Goal: Task Accomplishment & Management: Complete application form

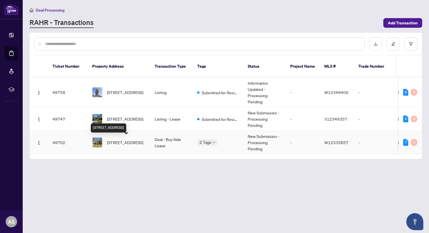
click at [119, 142] on span "[STREET_ADDRESS]" at bounding box center [125, 142] width 36 height 6
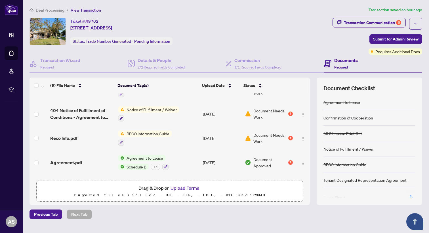
scroll to position [62, 0]
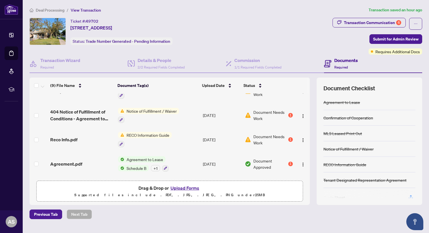
click at [260, 134] on span "Document Needs Work" at bounding box center [270, 140] width 34 height 12
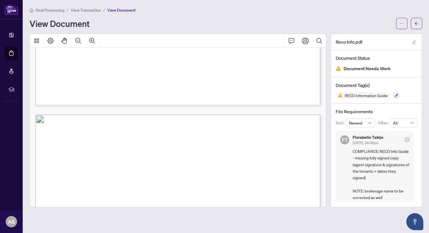
scroll to position [1345, 0]
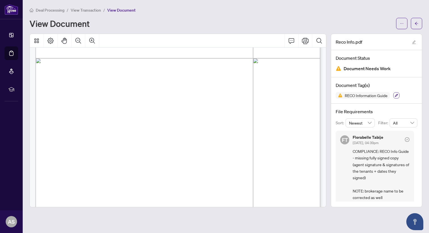
click at [397, 95] on icon "button" at bounding box center [395, 95] width 3 height 3
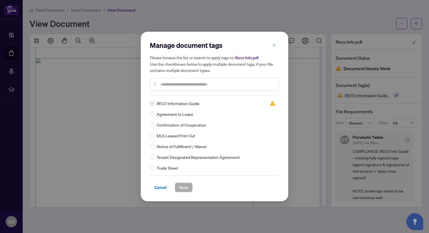
click at [274, 45] on icon "close" at bounding box center [273, 44] width 3 height 3
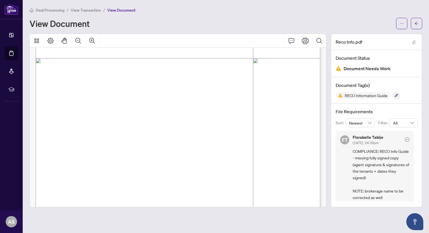
click at [89, 9] on span "View Transaction" at bounding box center [86, 10] width 30 height 5
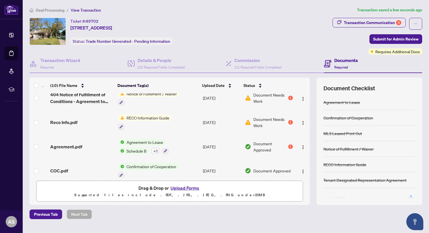
scroll to position [92, 0]
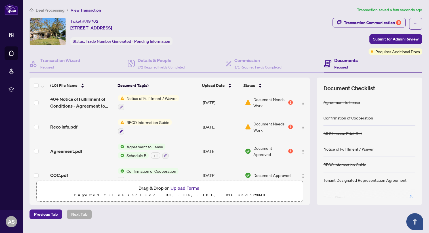
click at [261, 124] on span "Document Needs Work" at bounding box center [270, 127] width 34 height 12
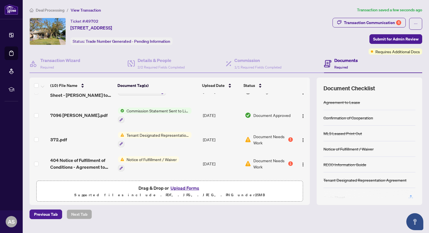
scroll to position [49, 0]
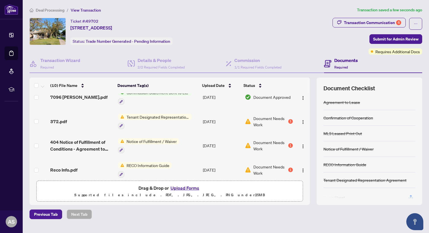
click at [263, 117] on span "Document Needs Work" at bounding box center [270, 121] width 34 height 12
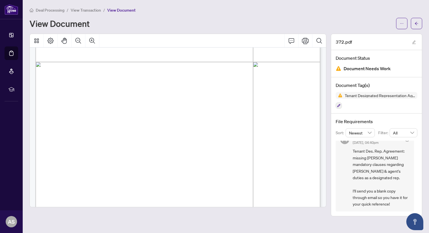
scroll to position [975, 0]
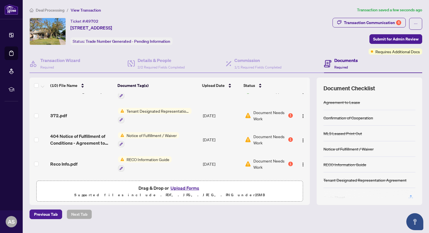
scroll to position [56, 0]
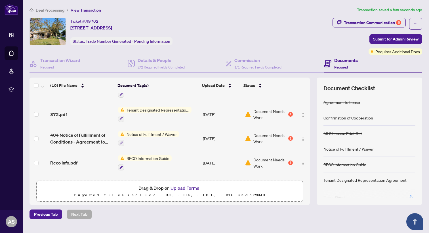
click at [260, 133] on span "Document Needs Work" at bounding box center [270, 138] width 34 height 12
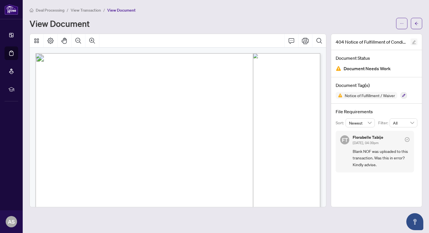
click at [412, 43] on icon "edit" at bounding box center [414, 43] width 4 height 4
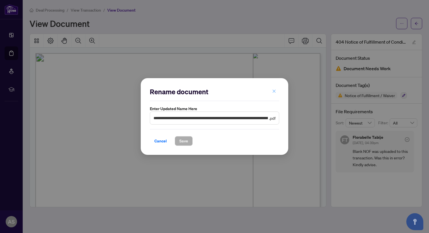
click at [272, 91] on icon "close" at bounding box center [274, 91] width 4 height 4
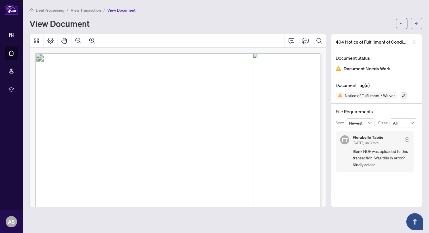
click at [373, 186] on div "404 Notice of Fulfillment of Conditions - Agreement to Lease - Residential Land…" at bounding box center [376, 121] width 91 height 174
click at [372, 156] on span "Blank NOF was uploaded to this transaction. Was this in error? Kindly advise." at bounding box center [380, 158] width 57 height 20
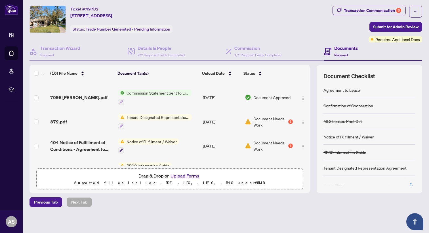
scroll to position [42, 0]
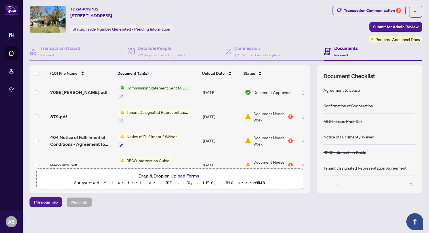
click at [260, 112] on span "Document Needs Work" at bounding box center [270, 117] width 34 height 12
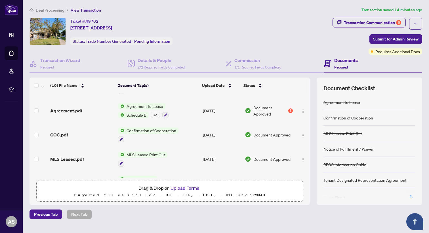
scroll to position [126, 0]
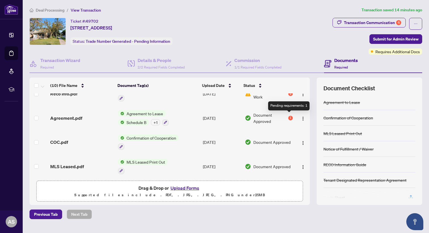
click at [288, 116] on div "1" at bounding box center [290, 118] width 5 height 5
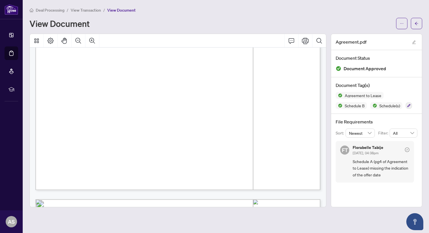
scroll to position [610, 0]
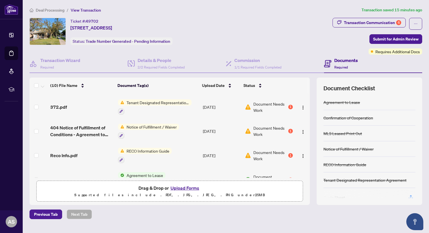
scroll to position [56, 0]
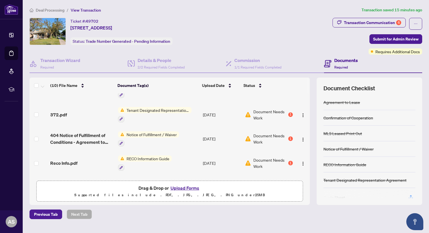
click at [265, 109] on span "Document Needs Work" at bounding box center [270, 115] width 34 height 12
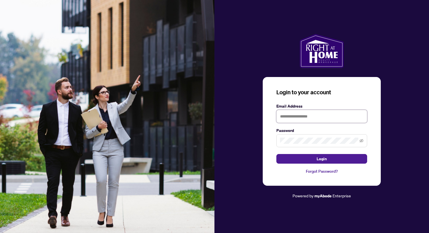
click at [289, 118] on input "text" at bounding box center [321, 116] width 91 height 13
type input "**********"
click at [361, 141] on icon "eye-invisible" at bounding box center [361, 141] width 4 height 4
click at [276, 154] on button "Login" at bounding box center [321, 159] width 91 height 10
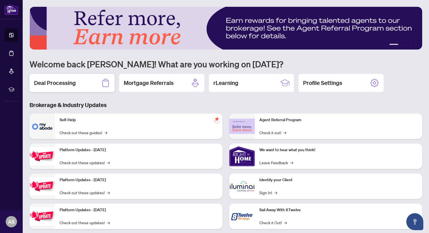
click at [64, 85] on h2 "Deal Processing" at bounding box center [55, 83] width 42 height 8
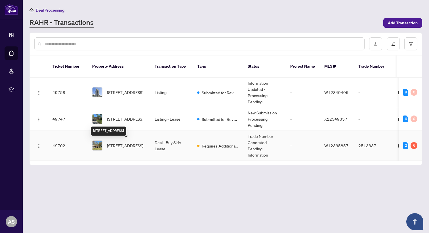
click at [119, 143] on span "[STREET_ADDRESS]" at bounding box center [125, 146] width 36 height 6
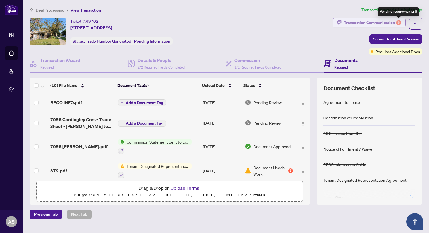
click at [399, 22] on div "6" at bounding box center [398, 22] width 5 height 5
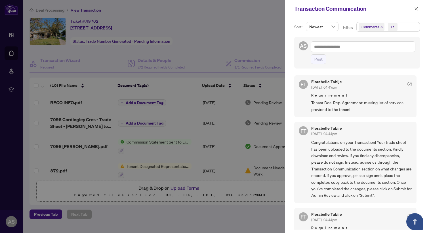
click at [247, 24] on div at bounding box center [214, 116] width 429 height 233
click at [416, 8] on icon "close" at bounding box center [415, 8] width 3 height 3
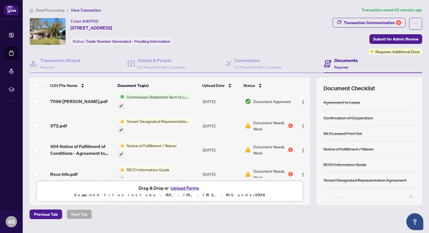
scroll to position [45, 0]
click at [179, 188] on button "Upload Forms" at bounding box center [185, 188] width 32 height 7
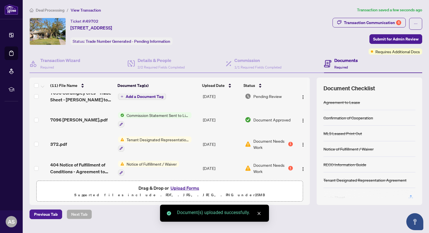
scroll to position [0, 0]
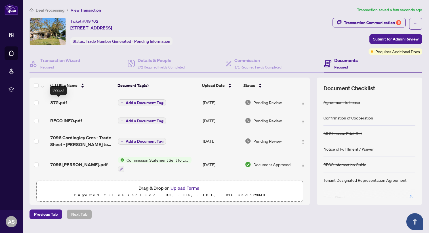
click at [60, 103] on span "372.pdf" at bounding box center [58, 102] width 17 height 7
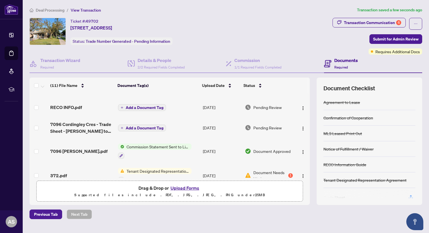
scroll to position [9, 0]
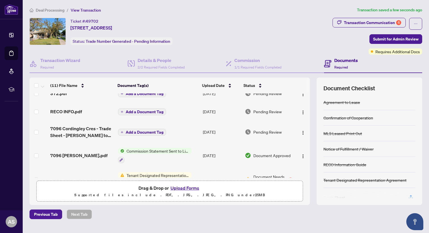
click at [45, 10] on span "Deal Processing" at bounding box center [50, 10] width 29 height 5
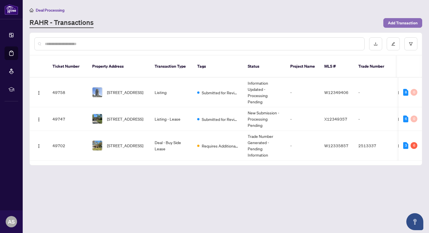
click at [397, 21] on span "Add Transaction" at bounding box center [403, 22] width 30 height 9
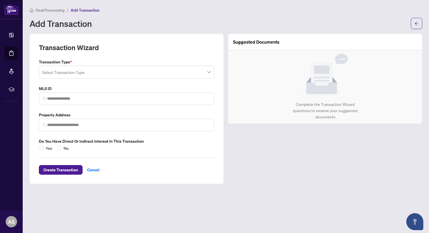
click at [138, 72] on input "search" at bounding box center [123, 73] width 163 height 12
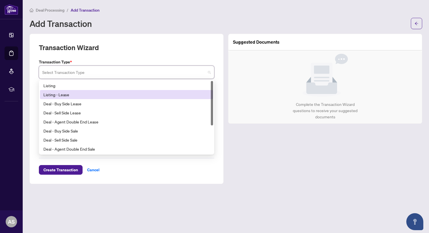
click at [72, 94] on div "Listing - Lease" at bounding box center [126, 95] width 166 height 6
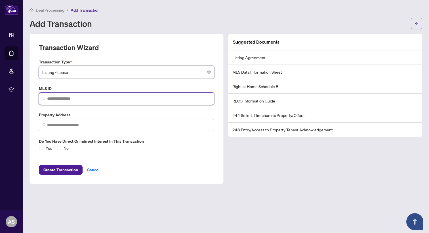
click at [55, 97] on input "search" at bounding box center [128, 99] width 163 height 6
paste input "*********"
type input "*********"
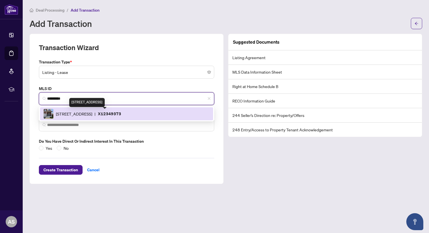
click at [87, 116] on span "343 Pumpkin Pass, Hamilton, Ontario L0R 1C0, Canada" at bounding box center [74, 114] width 36 height 6
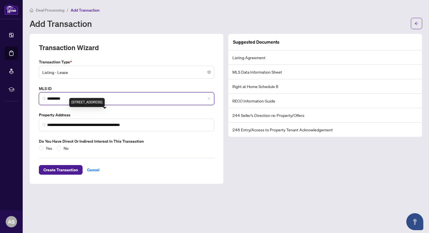
type input "**********"
type input "*********"
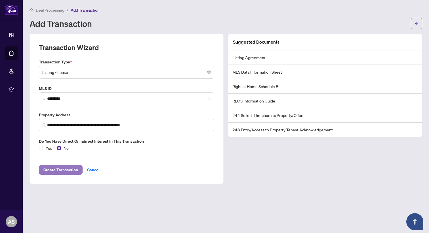
click at [63, 170] on span "Create Transaction" at bounding box center [60, 170] width 35 height 9
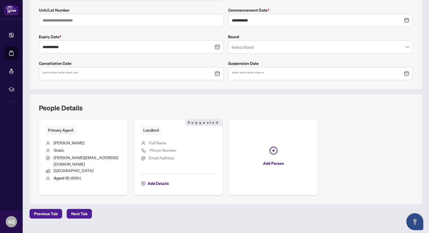
scroll to position [124, 0]
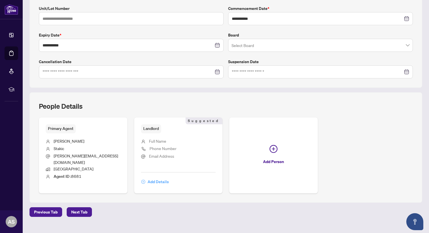
click at [156, 177] on span "Add Details" at bounding box center [157, 181] width 21 height 9
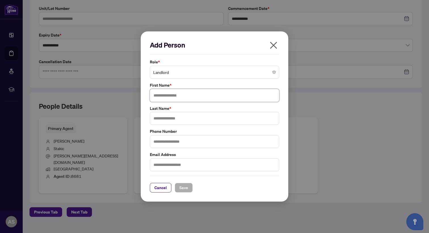
click at [173, 96] on input "text" at bounding box center [214, 95] width 129 height 13
type input "********"
click at [163, 120] on input "text" at bounding box center [214, 118] width 129 height 13
type input "*******"
click at [183, 188] on span "Save" at bounding box center [183, 187] width 9 height 9
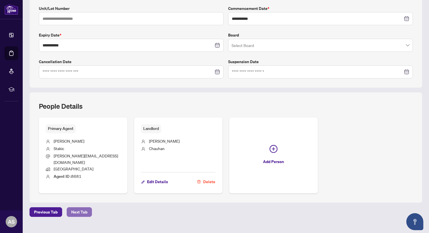
click at [73, 208] on span "Next Tab" at bounding box center [79, 212] width 16 height 9
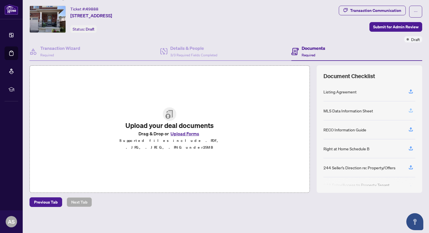
click at [412, 109] on icon "button" at bounding box center [410, 110] width 5 height 5
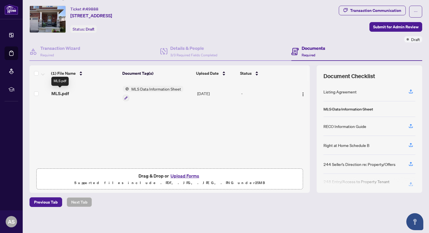
click at [60, 91] on span "MLS.pdf" at bounding box center [60, 93] width 18 height 7
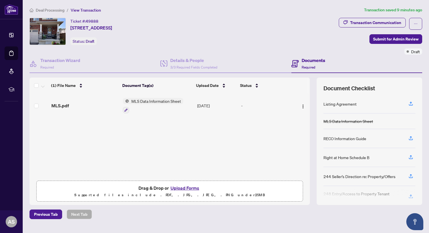
click at [185, 187] on button "Upload Forms" at bounding box center [185, 188] width 32 height 7
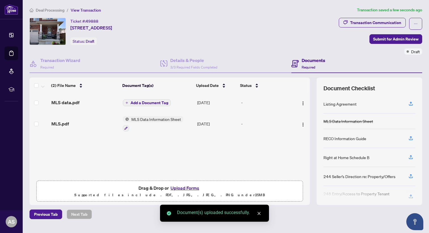
click at [182, 187] on button "Upload Forms" at bounding box center [185, 188] width 32 height 7
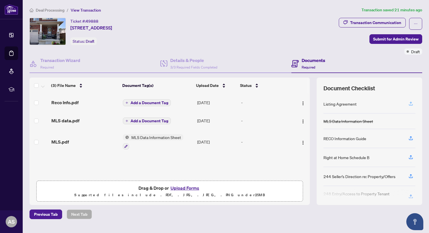
click at [411, 104] on icon "button" at bounding box center [410, 103] width 5 height 5
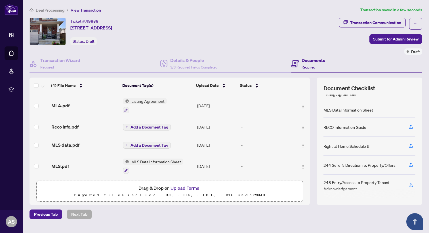
scroll to position [8, 0]
click at [411, 145] on icon "button" at bounding box center [410, 145] width 5 height 5
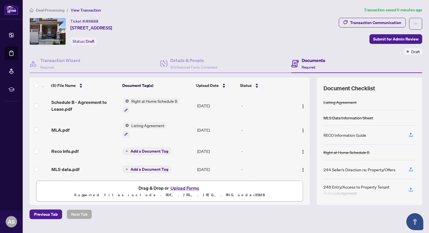
scroll to position [5, 0]
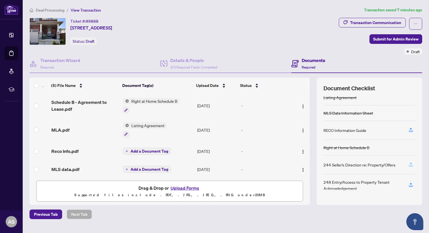
click at [411, 163] on icon "button" at bounding box center [410, 164] width 5 height 5
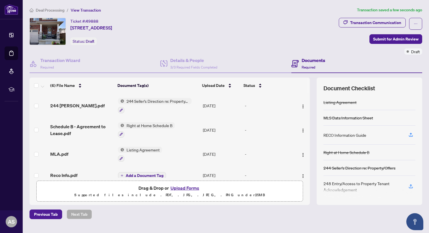
click at [146, 99] on span "244 Seller’s Direction re: Property/Offers" at bounding box center [157, 101] width 67 height 6
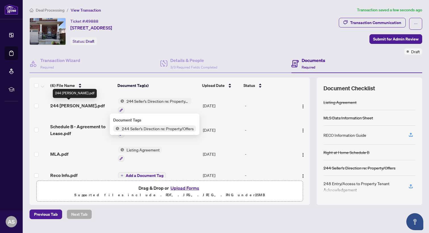
click at [79, 104] on span "244 Maninder.pdf" at bounding box center [77, 105] width 54 height 7
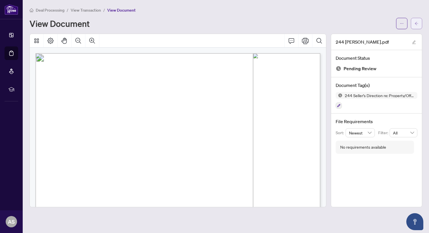
click at [416, 22] on icon "arrow-left" at bounding box center [416, 24] width 4 height 4
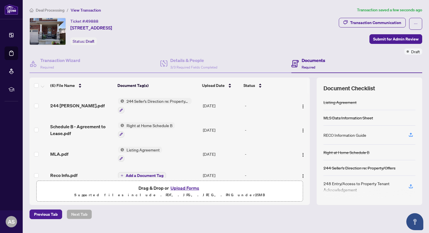
scroll to position [50, 0]
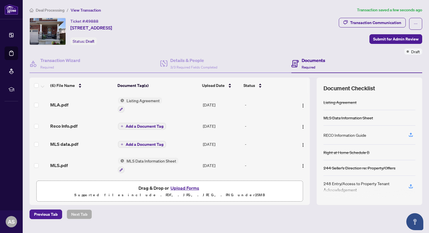
click at [154, 124] on span "Add a Document Tag" at bounding box center [145, 126] width 38 height 4
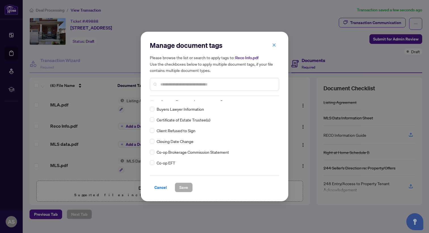
scroll to position [196, 0]
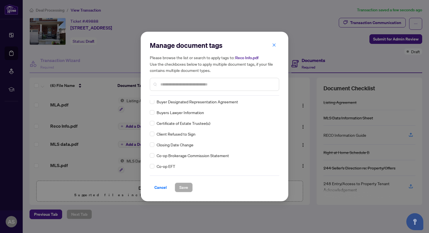
click at [174, 84] on input "text" at bounding box center [217, 84] width 114 height 6
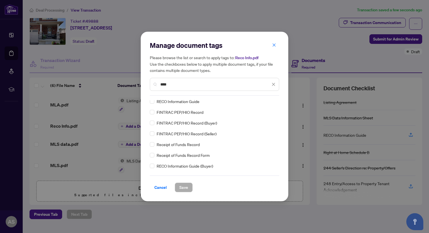
scroll to position [0, 0]
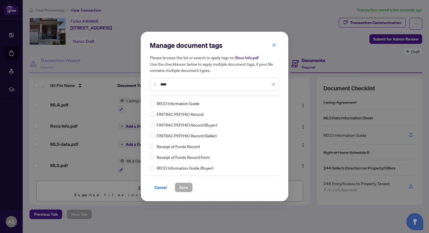
type input "****"
click at [183, 187] on span "Save" at bounding box center [183, 187] width 9 height 9
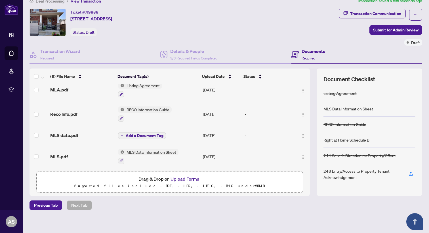
scroll to position [12, 0]
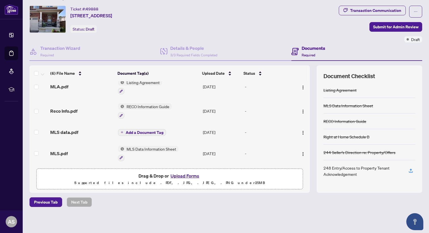
click at [149, 131] on span "Add a Document Tag" at bounding box center [145, 133] width 38 height 4
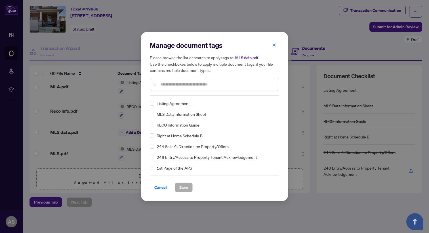
click at [187, 84] on input "text" at bounding box center [217, 84] width 114 height 6
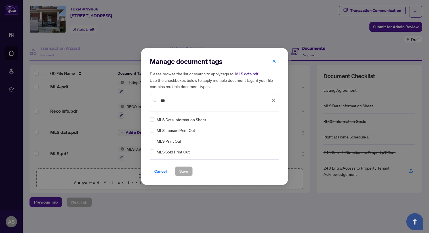
type input "***"
click at [182, 172] on span "Save" at bounding box center [183, 171] width 9 height 9
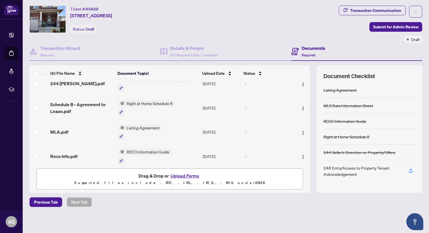
scroll to position [0, 0]
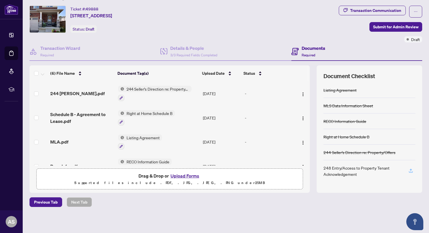
click at [410, 168] on icon "button" at bounding box center [410, 170] width 5 height 5
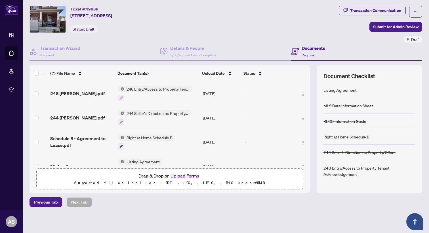
click at [160, 88] on span "248 Entry/Access to Property Tenant Acknowledgement" at bounding box center [157, 89] width 67 height 6
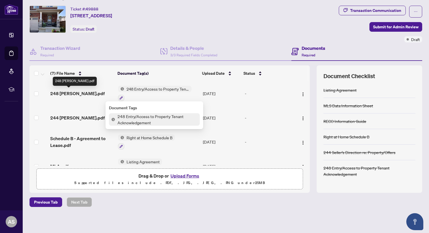
click at [75, 93] on span "248 Maninder.pdf" at bounding box center [77, 93] width 54 height 7
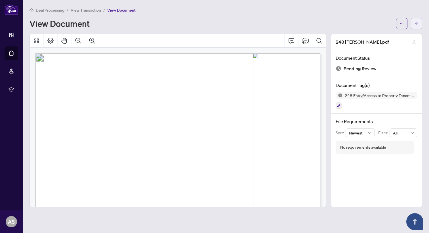
click at [416, 22] on icon "arrow-left" at bounding box center [415, 23] width 3 height 3
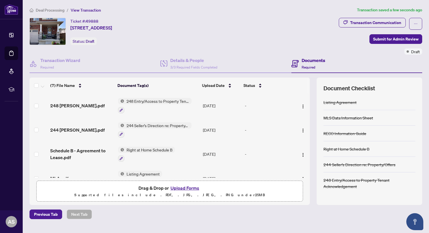
click at [136, 124] on span "244 Seller’s Direction re: Property/Offers" at bounding box center [157, 125] width 67 height 6
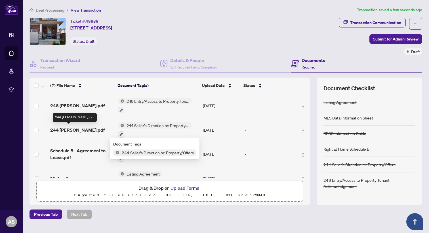
click at [74, 130] on span "244 Maninder.pdf" at bounding box center [77, 130] width 54 height 7
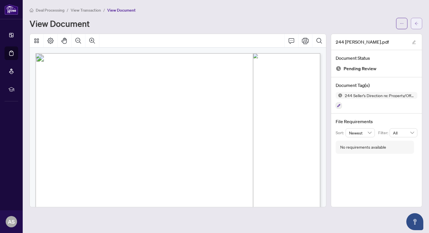
click at [418, 23] on button "button" at bounding box center [415, 23] width 11 height 11
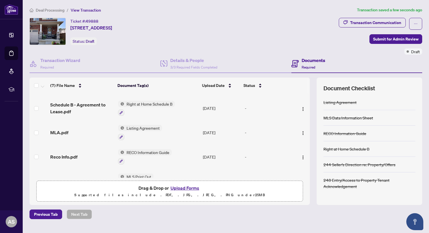
scroll to position [49, 0]
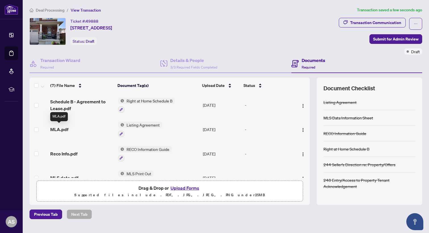
click at [61, 127] on span "MLA.pdf" at bounding box center [59, 129] width 18 height 7
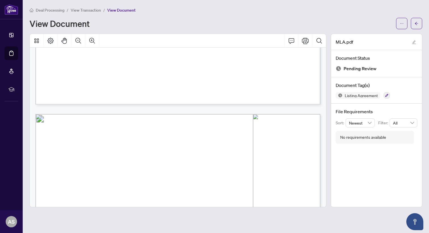
scroll to position [1800, 0]
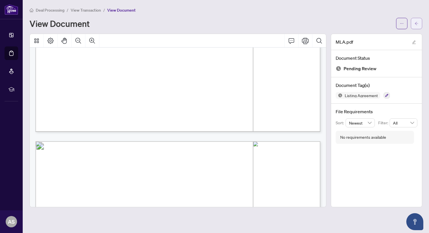
click at [417, 24] on icon "arrow-left" at bounding box center [416, 24] width 4 height 4
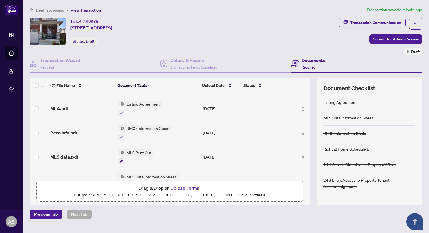
scroll to position [70, 0]
click at [62, 130] on span "Reco Info.pdf" at bounding box center [63, 132] width 27 height 7
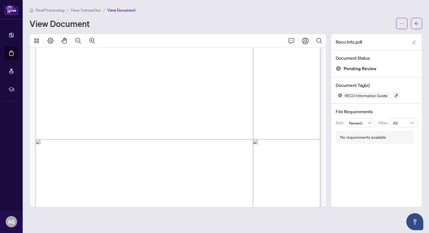
scroll to position [3152, 0]
click at [415, 22] on icon "arrow-left" at bounding box center [416, 24] width 4 height 4
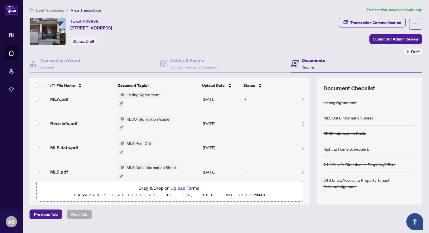
scroll to position [86, 0]
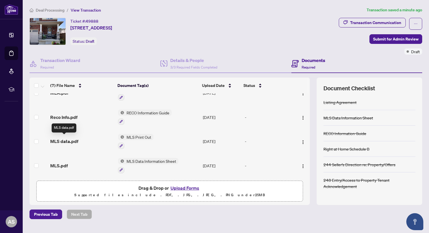
click at [69, 140] on span "MLS data.pdf" at bounding box center [64, 141] width 28 height 7
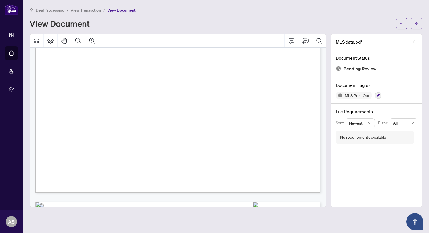
scroll to position [3969, 0]
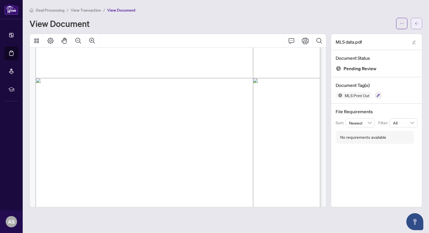
click at [416, 24] on icon "arrow-left" at bounding box center [416, 24] width 4 height 4
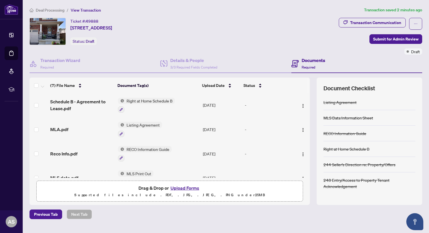
scroll to position [86, 0]
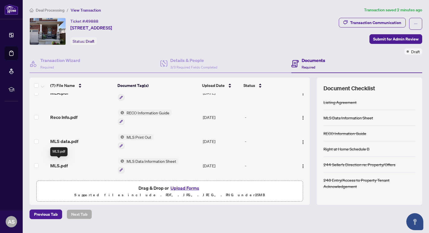
click at [61, 164] on span "MLS.pdf" at bounding box center [59, 165] width 18 height 7
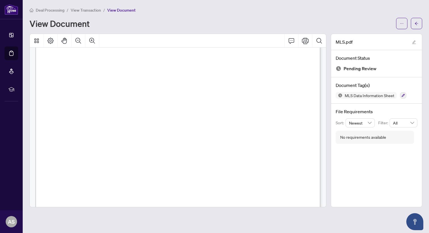
scroll to position [598, 0]
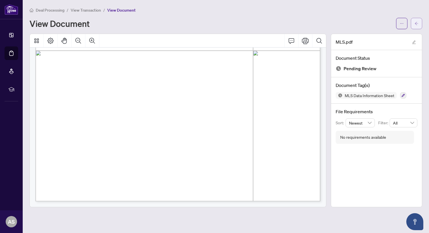
click at [417, 24] on icon "arrow-left" at bounding box center [416, 24] width 4 height 4
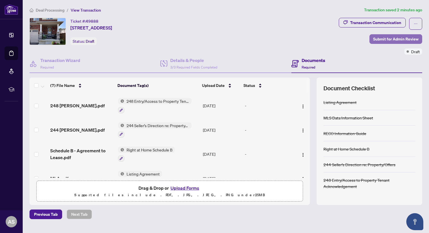
click at [396, 38] on span "Submit for Admin Review" at bounding box center [395, 39] width 45 height 9
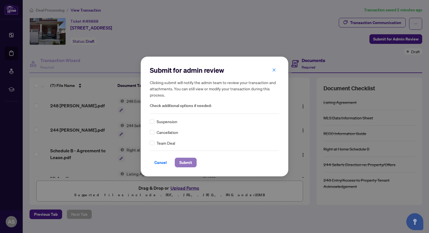
click at [180, 162] on span "Submit" at bounding box center [185, 162] width 13 height 9
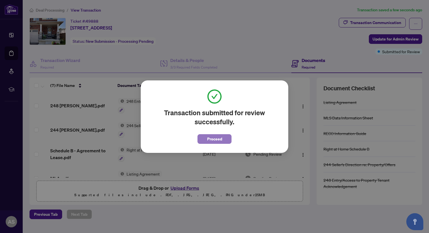
click at [209, 137] on span "Proceed" at bounding box center [214, 139] width 15 height 9
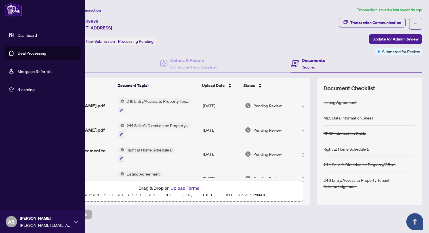
click at [19, 53] on link "Deal Processing" at bounding box center [32, 53] width 29 height 5
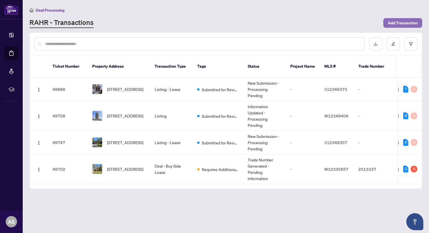
click at [399, 20] on span "Add Transaction" at bounding box center [403, 22] width 30 height 9
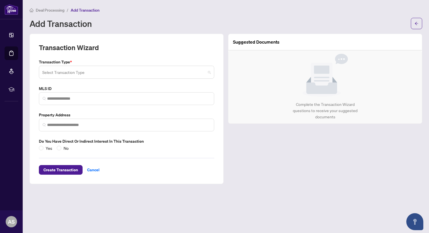
click at [143, 73] on input "search" at bounding box center [123, 73] width 163 height 12
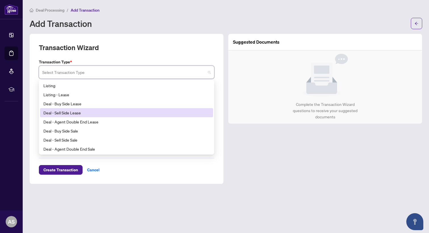
click at [73, 113] on div "Deal - Sell Side Lease" at bounding box center [126, 113] width 166 height 6
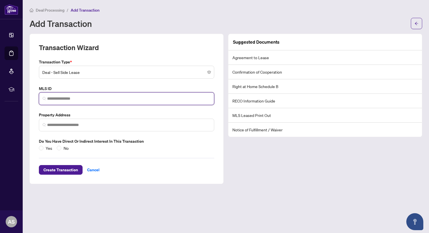
click at [100, 100] on input "search" at bounding box center [128, 99] width 163 height 6
paste input "*********"
type input "*********"
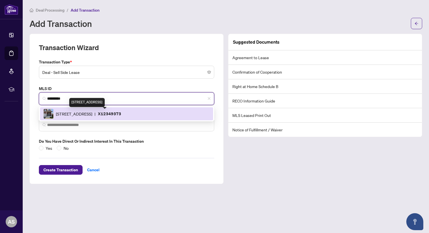
click at [76, 112] on span "343 Pumpkin Pass, Hamilton, Ontario L0R 1C0, Canada" at bounding box center [74, 114] width 36 height 6
type input "**********"
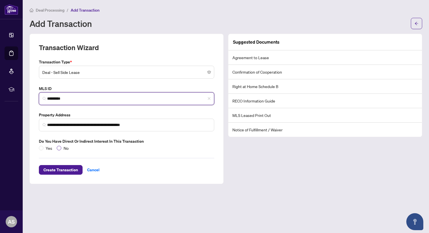
type input "*********"
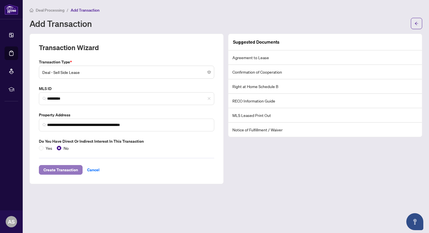
click at [64, 170] on span "Create Transaction" at bounding box center [60, 170] width 35 height 9
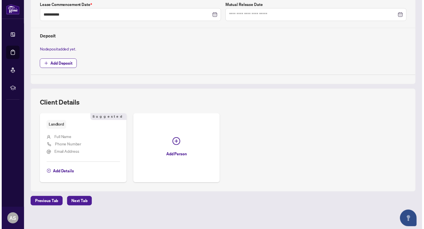
scroll to position [183, 0]
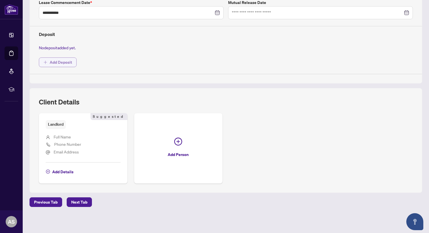
click at [63, 63] on span "Add Deposit" at bounding box center [61, 62] width 22 height 9
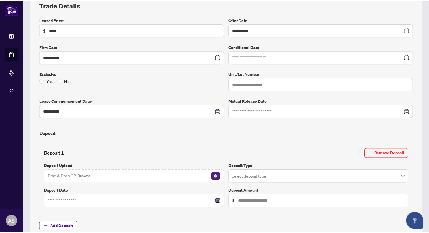
scroll to position [90, 0]
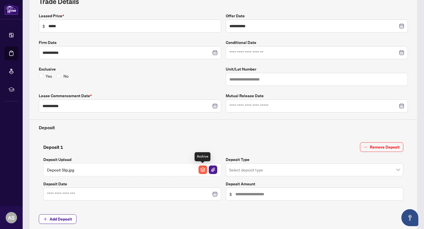
click at [204, 170] on img "button" at bounding box center [203, 170] width 9 height 9
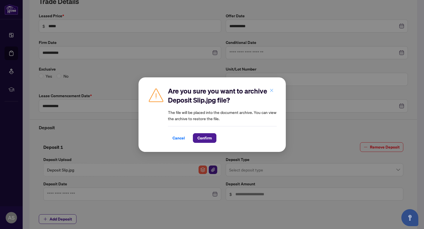
click at [272, 90] on icon "close" at bounding box center [271, 90] width 3 height 3
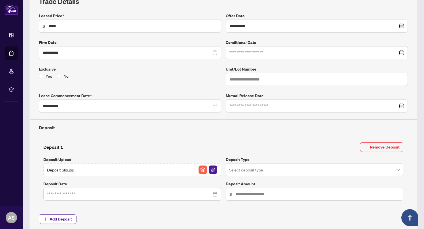
click at [296, 170] on input "search" at bounding box center [312, 170] width 166 height 12
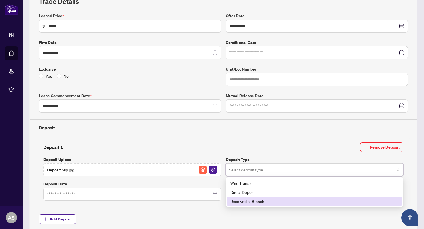
click at [246, 200] on div "Received at Branch" at bounding box center [314, 201] width 169 height 6
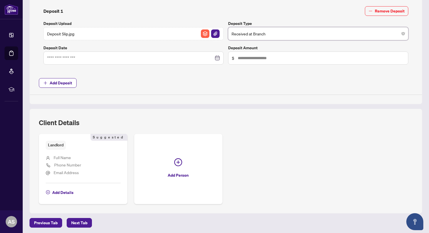
scroll to position [247, 0]
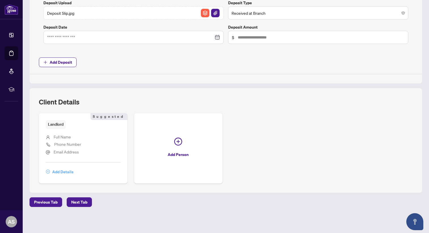
click at [59, 171] on span "Add Details" at bounding box center [62, 172] width 21 height 9
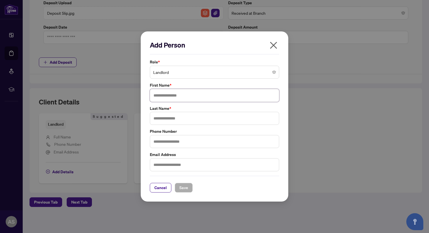
click at [165, 95] on input "text" at bounding box center [214, 95] width 129 height 13
type input "********"
click at [162, 117] on input "text" at bounding box center [214, 118] width 129 height 13
type input "*******"
click at [183, 187] on span "Save" at bounding box center [183, 187] width 9 height 9
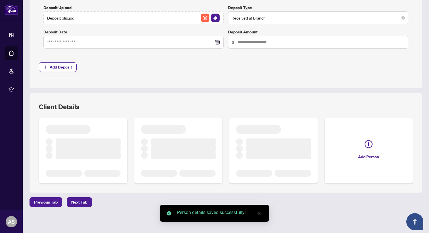
scroll to position [239, 0]
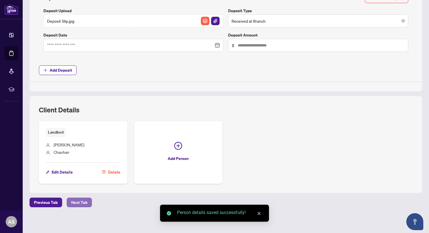
click at [77, 202] on span "Next Tab" at bounding box center [79, 202] width 16 height 9
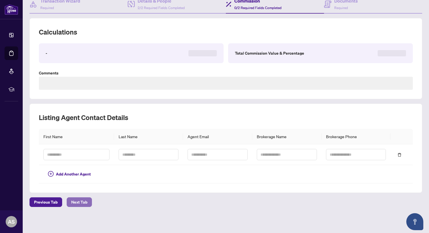
type textarea "**********"
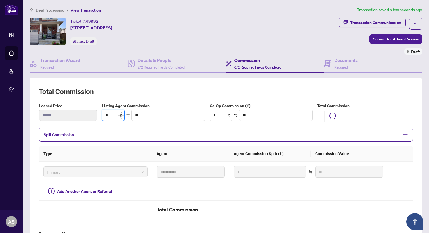
click at [110, 114] on input "*" at bounding box center [113, 115] width 22 height 11
type input "*"
type input "******"
type input "**"
type input "******"
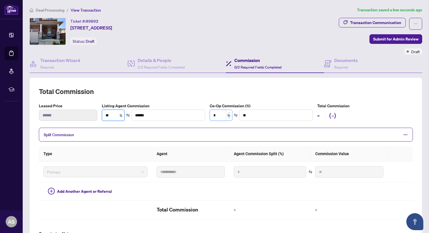
type input "**"
click at [219, 115] on input "*" at bounding box center [221, 115] width 22 height 11
type input "***"
type input "******"
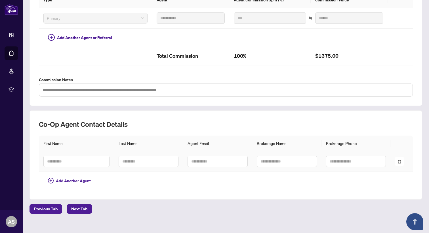
scroll to position [160, 0]
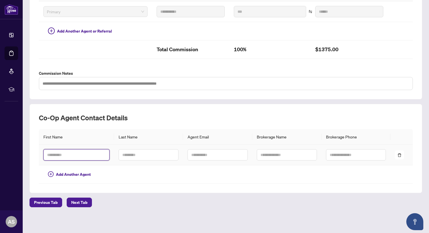
click at [72, 156] on input "text" at bounding box center [76, 154] width 66 height 11
type input "*******"
click at [124, 154] on input "text" at bounding box center [149, 154] width 60 height 11
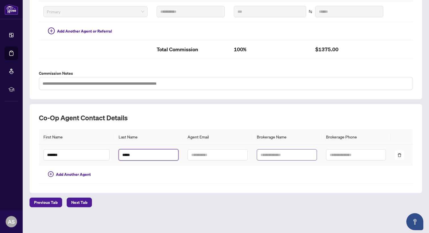
type input "*****"
click at [277, 155] on input "text" at bounding box center [287, 154] width 60 height 11
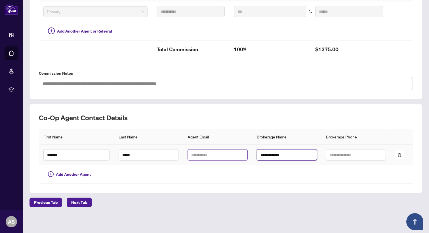
type input "**********"
click at [213, 155] on input "text" at bounding box center [217, 154] width 60 height 11
click at [206, 153] on input "text" at bounding box center [217, 154] width 60 height 11
paste input "**********"
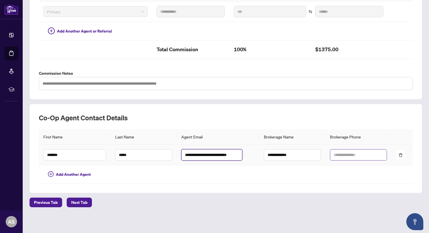
type input "**********"
click at [343, 156] on input "text" at bounding box center [358, 154] width 57 height 11
click at [335, 154] on input "text" at bounding box center [358, 154] width 57 height 11
paste input "**********"
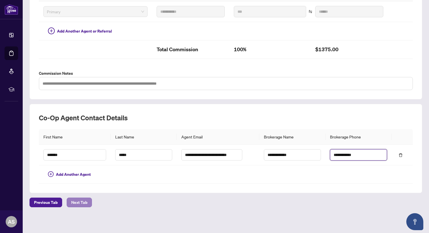
type input "**********"
click at [78, 202] on span "Next Tab" at bounding box center [79, 202] width 16 height 9
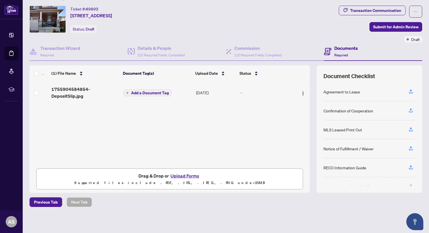
scroll to position [12, 0]
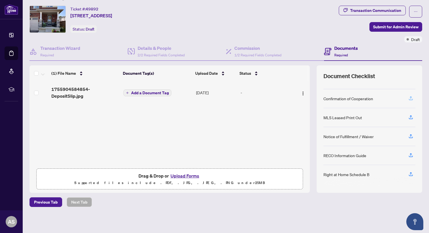
click at [411, 97] on icon "button" at bounding box center [410, 98] width 5 height 5
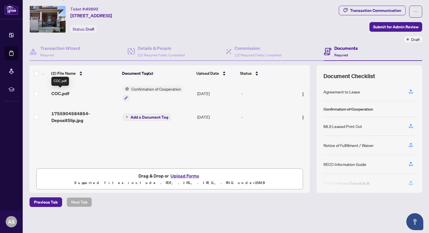
click at [60, 92] on span "COC.pdf" at bounding box center [60, 93] width 18 height 7
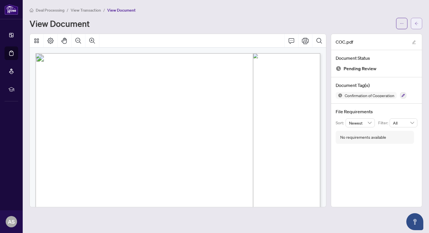
click at [416, 22] on icon "arrow-left" at bounding box center [416, 24] width 4 height 4
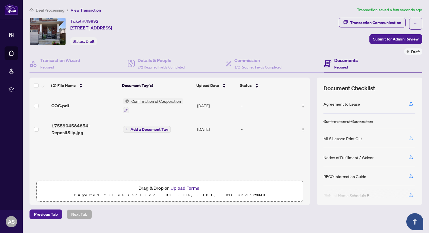
click at [410, 136] on icon "button" at bounding box center [410, 137] width 2 height 3
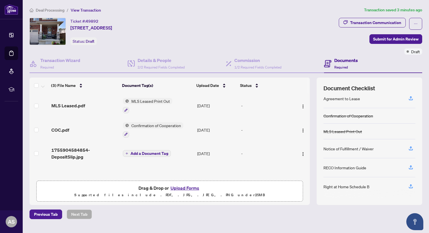
scroll to position [12, 0]
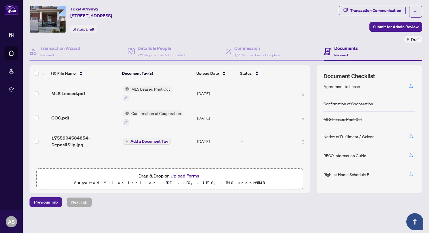
click at [409, 173] on icon "button" at bounding box center [410, 174] width 5 height 5
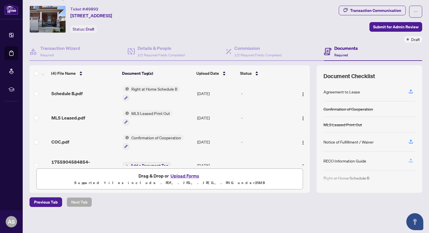
click at [410, 160] on icon "button" at bounding box center [410, 160] width 5 height 5
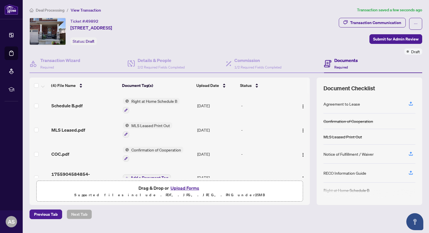
scroll to position [2, 0]
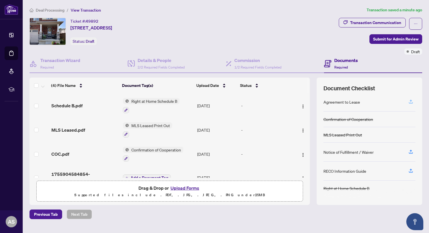
click at [411, 101] on icon "button" at bounding box center [410, 101] width 5 height 5
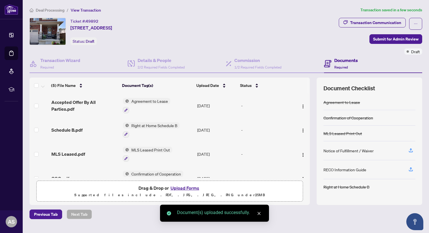
scroll to position [12, 0]
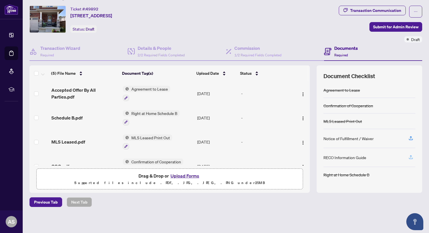
click at [412, 157] on icon "button" at bounding box center [410, 157] width 5 height 5
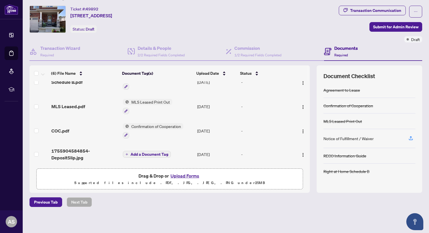
scroll to position [0, 0]
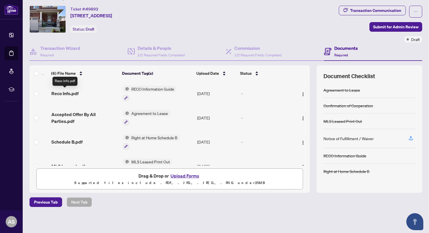
click at [64, 93] on span "Reco Info.pdf" at bounding box center [64, 93] width 27 height 7
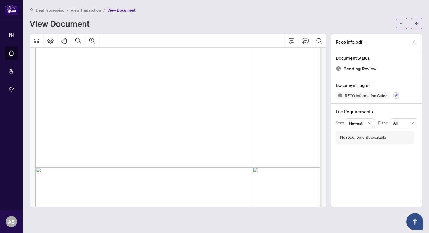
scroll to position [3131, 0]
click at [417, 23] on icon "arrow-left" at bounding box center [415, 23] width 3 height 3
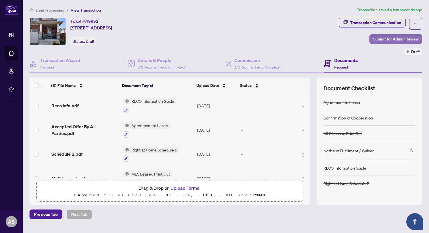
click at [394, 38] on span "Submit for Admin Review" at bounding box center [395, 39] width 45 height 9
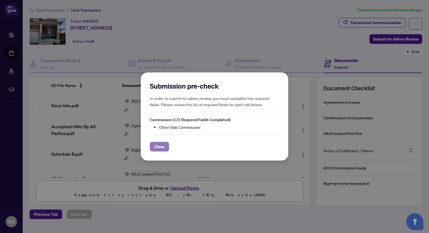
click at [159, 146] on span "Close" at bounding box center [159, 146] width 10 height 9
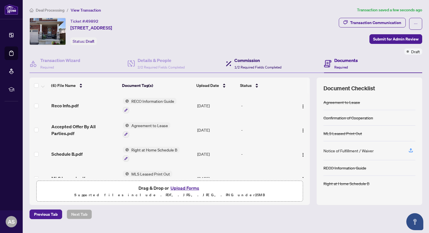
click at [245, 64] on div "Commission 1/2 Required Fields Completed" at bounding box center [257, 63] width 47 height 13
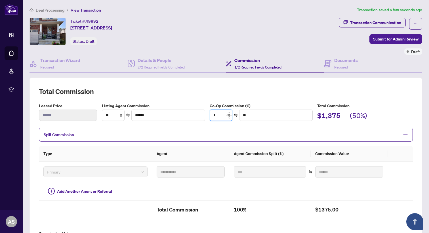
click at [217, 115] on input "*" at bounding box center [221, 115] width 22 height 11
type input "*"
type input "******"
type input "**"
type input "******"
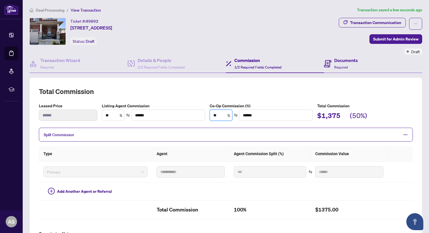
type input "**"
click at [386, 55] on div "Documents Required" at bounding box center [373, 64] width 98 height 18
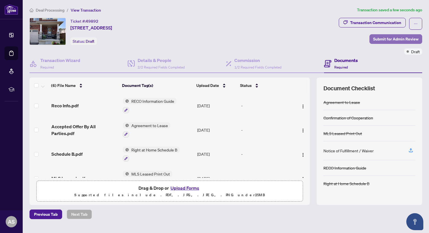
click at [390, 39] on span "Submit for Admin Review" at bounding box center [395, 39] width 45 height 9
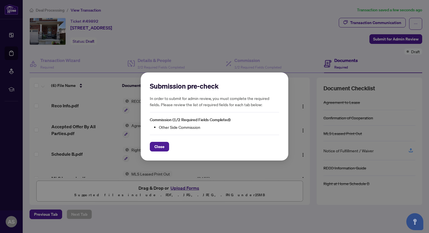
click at [242, 67] on div "Submission pre-check In order to submit for admin review, you must complete the…" at bounding box center [214, 116] width 429 height 233
click at [160, 145] on span "Close" at bounding box center [159, 146] width 10 height 9
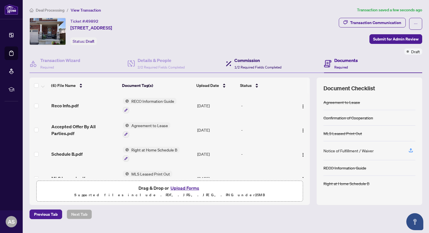
click at [243, 66] on span "1/2 Required Fields Completed" at bounding box center [257, 67] width 47 height 4
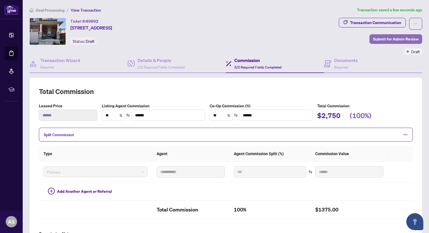
click at [399, 38] on span "Submit for Admin Review" at bounding box center [395, 39] width 45 height 9
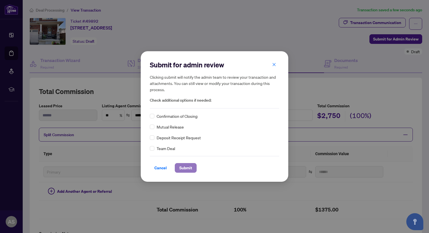
click at [186, 167] on span "Submit" at bounding box center [185, 168] width 13 height 9
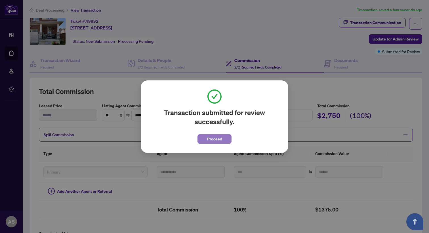
click at [216, 139] on span "Proceed" at bounding box center [214, 139] width 15 height 9
